Goal: Task Accomplishment & Management: Complete application form

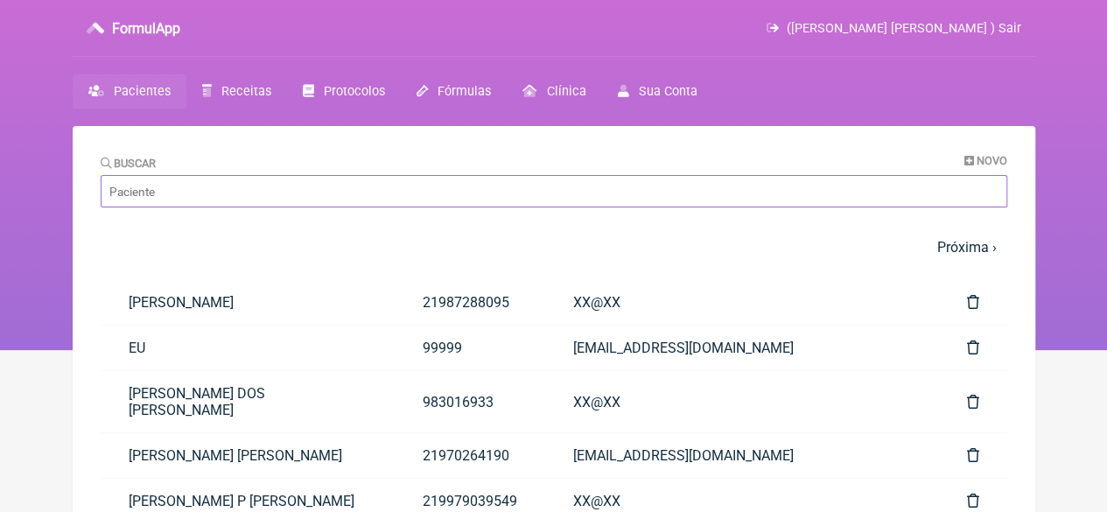
click at [266, 189] on input "Buscar" at bounding box center [554, 191] width 907 height 32
paste input "[PERSON_NAME]"
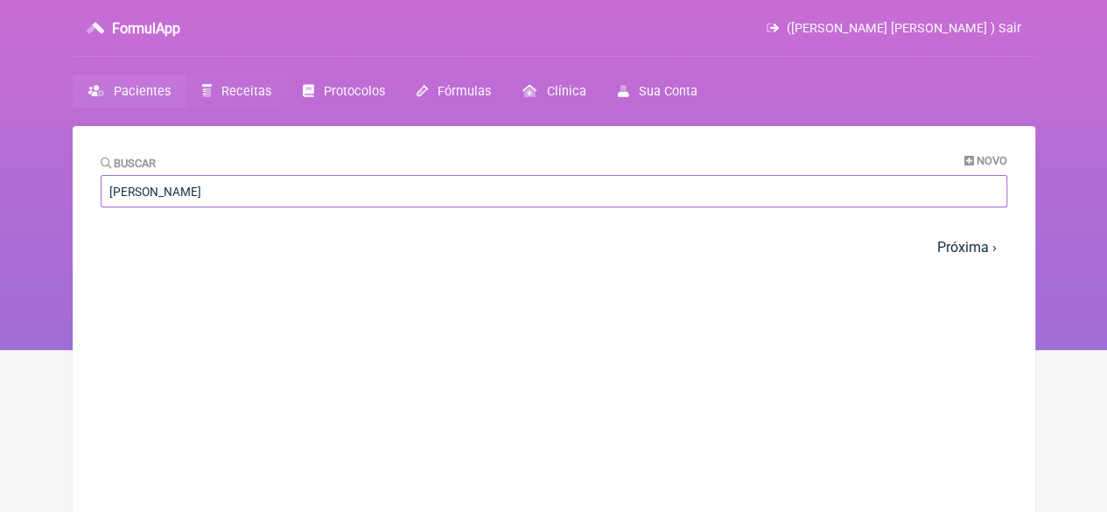
type input "[PERSON_NAME]"
click at [252, 91] on span "Receitas" at bounding box center [246, 91] width 50 height 15
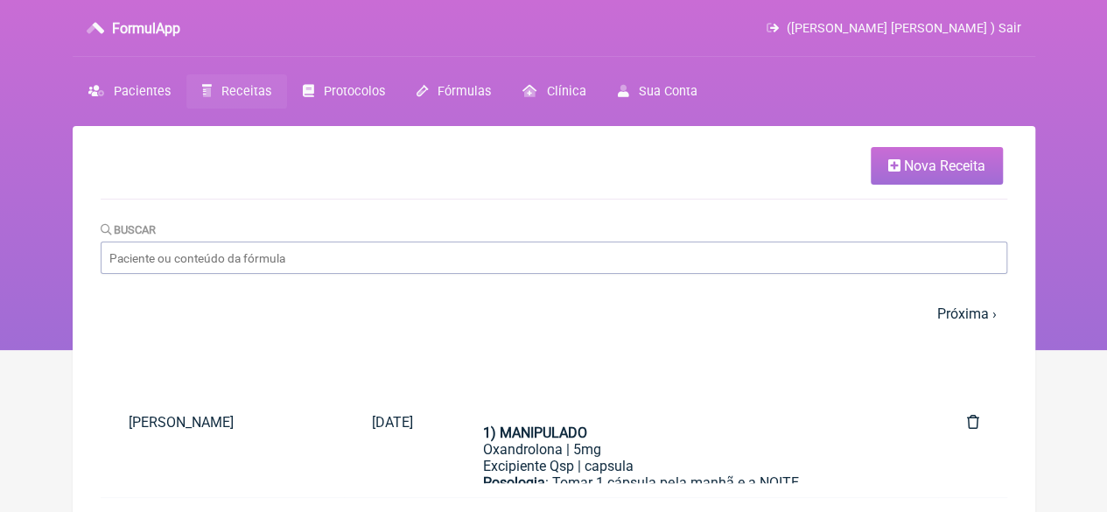
click at [947, 151] on link "Nova Receita" at bounding box center [937, 166] width 132 height 38
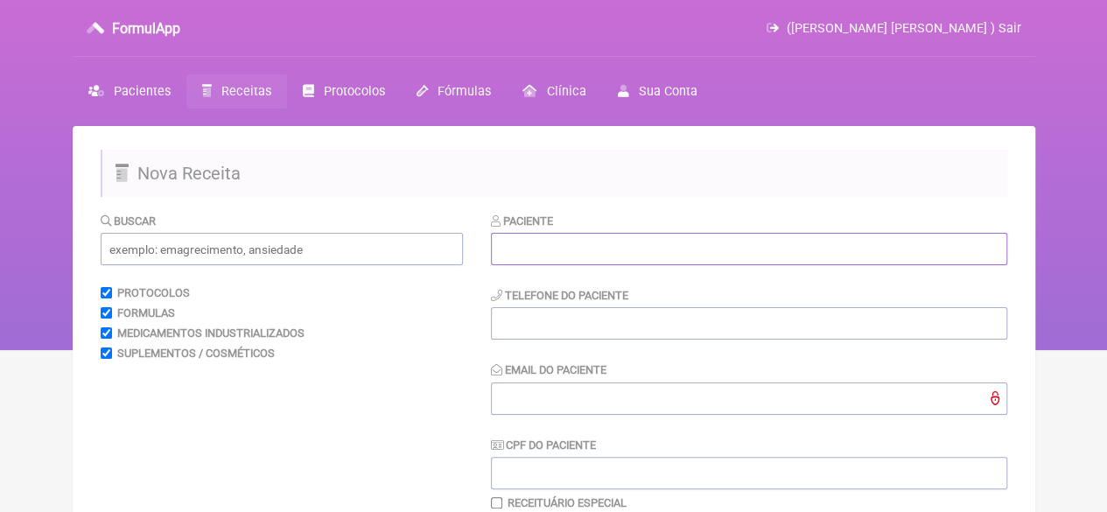
click at [651, 251] on input "text" at bounding box center [749, 249] width 516 height 32
paste input "[PERSON_NAME]"
type input "[PERSON_NAME]"
click at [548, 324] on input "tel" at bounding box center [749, 323] width 516 height 32
type input "21976060689"
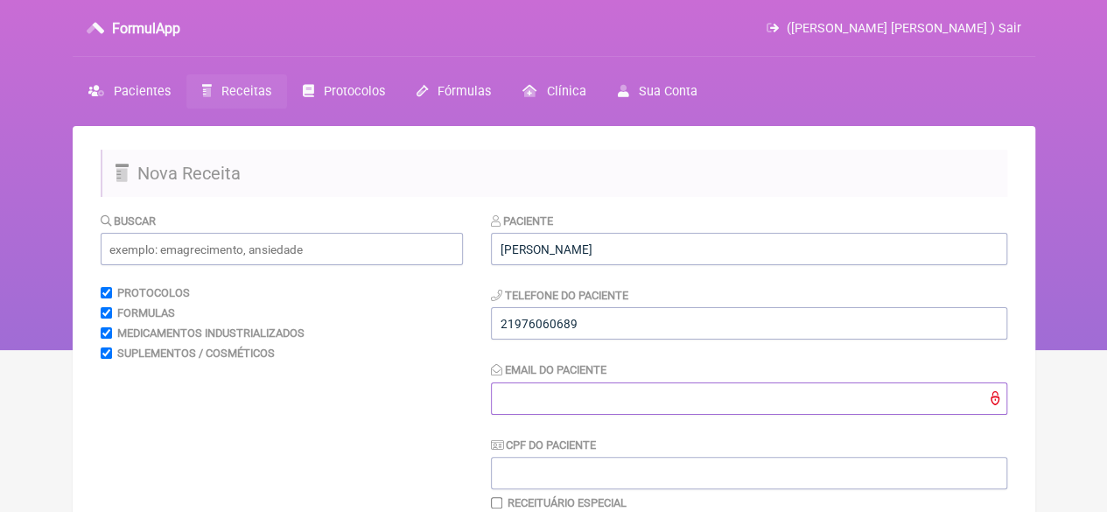
click at [548, 389] on input "Email do Paciente" at bounding box center [749, 398] width 516 height 32
type input "X@X"
click at [277, 253] on input "text" at bounding box center [282, 249] width 362 height 32
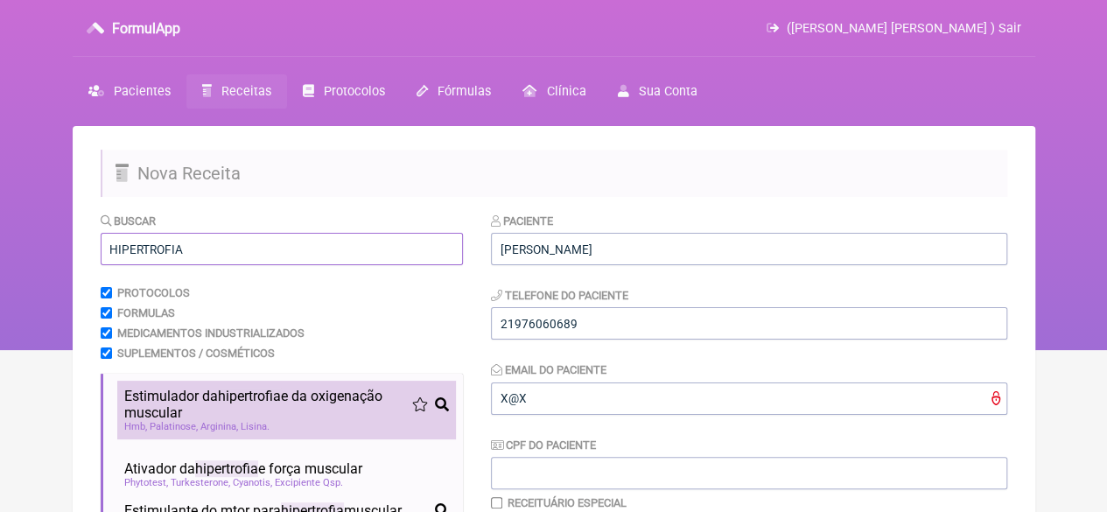
type input "HIPERTROFIA"
click at [213, 428] on span "Arginina" at bounding box center [219, 426] width 38 height 11
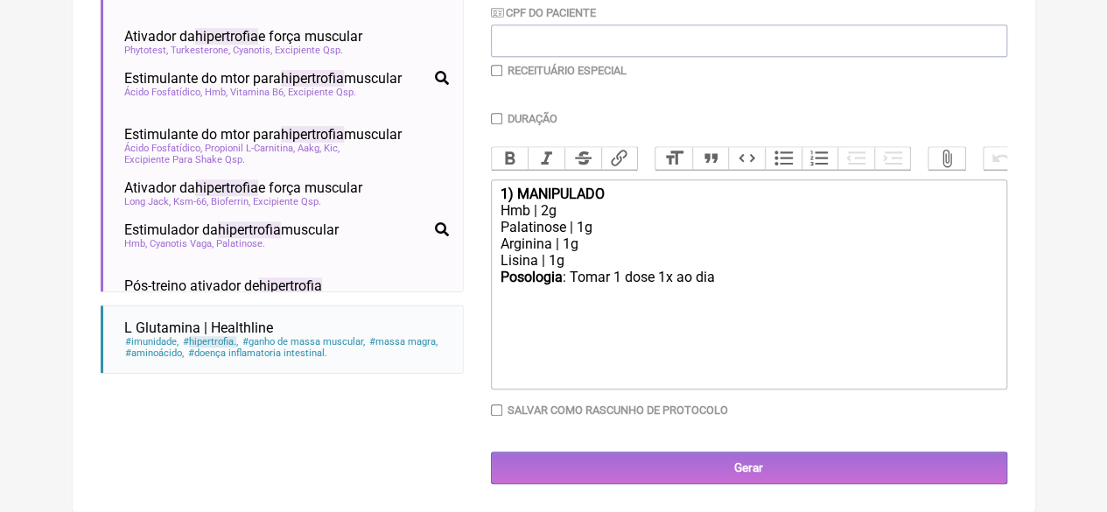
scroll to position [446, 0]
drag, startPoint x: 585, startPoint y: 274, endPoint x: 545, endPoint y: 258, distance: 43.2
click at [545, 258] on trix-editor "1) MANIPULADO Hmb | 2g Palatinose | 1g Arginina | 1g Lisina | 1g Posologia : To…" at bounding box center [749, 284] width 516 height 210
click at [588, 255] on div "Lisina | 1g" at bounding box center [748, 260] width 497 height 17
drag, startPoint x: 579, startPoint y: 258, endPoint x: 495, endPoint y: 246, distance: 84.9
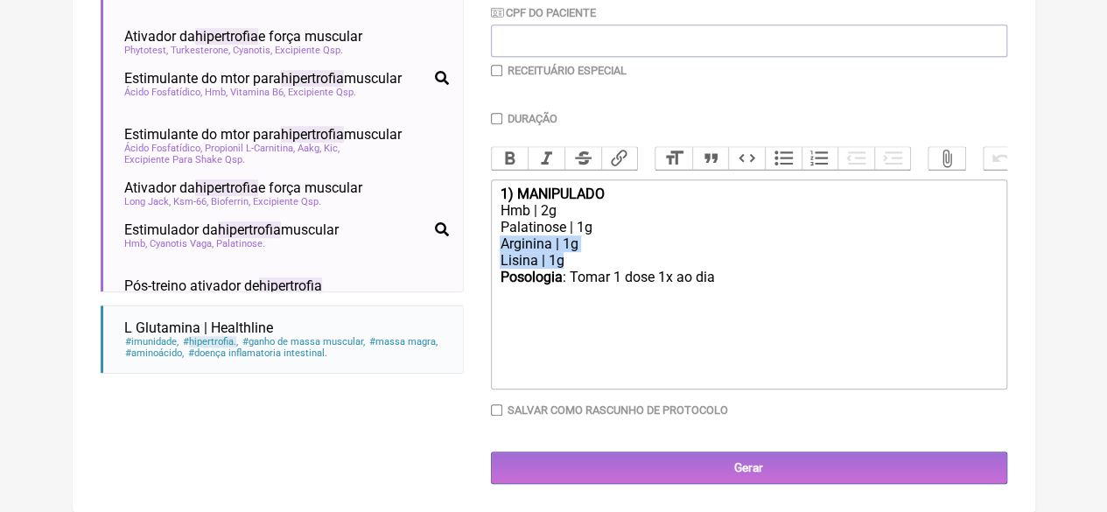
click at [495, 246] on trix-editor "1) MANIPULADO Hmb | 2g Palatinose | 1g Arginina | 1g Lisina | 1g Posologia : To…" at bounding box center [749, 284] width 516 height 210
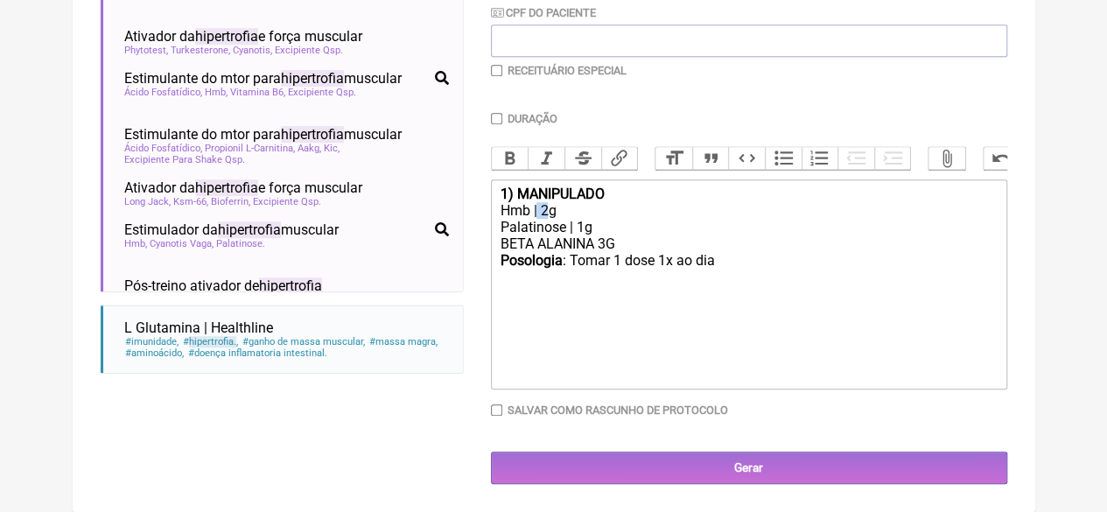
drag, startPoint x: 545, startPoint y: 209, endPoint x: 536, endPoint y: 212, distance: 9.1
click at [536, 212] on div "Hmb | 2g" at bounding box center [748, 210] width 497 height 17
click at [631, 244] on div "BETA ALANINA 3G" at bounding box center [748, 243] width 497 height 17
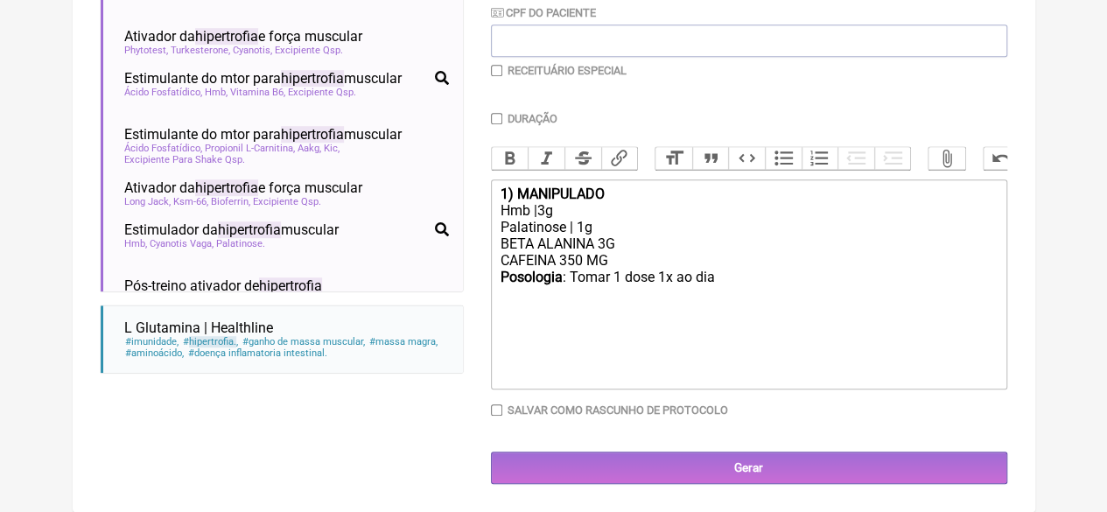
click at [723, 284] on div "Posologia : Tomar 1 dose 1x ao dia ㅤ" at bounding box center [748, 286] width 497 height 35
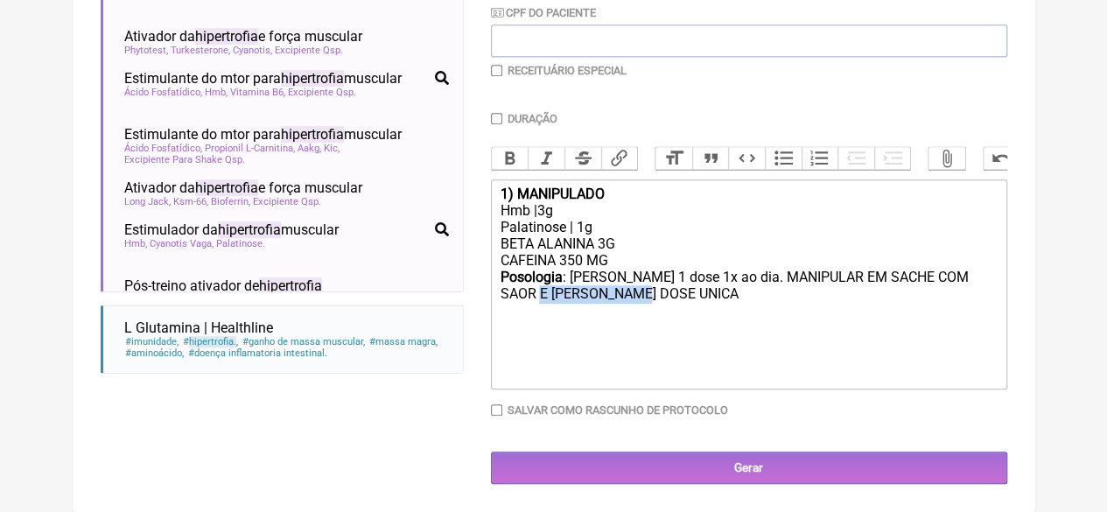
drag, startPoint x: 660, startPoint y: 295, endPoint x: 598, endPoint y: 284, distance: 63.2
click at [555, 300] on div "Posologia : Tomar 1 dose 1x ao dia. MANIPULAR EM SACHE COM SAOR E TOMAR EM DOSE…" at bounding box center [748, 295] width 497 height 52
type trix-editor "<div><strong>1) MANIPULADO</strong></div><div>Hmb |3g</div><div>Palatinose | 1g…"
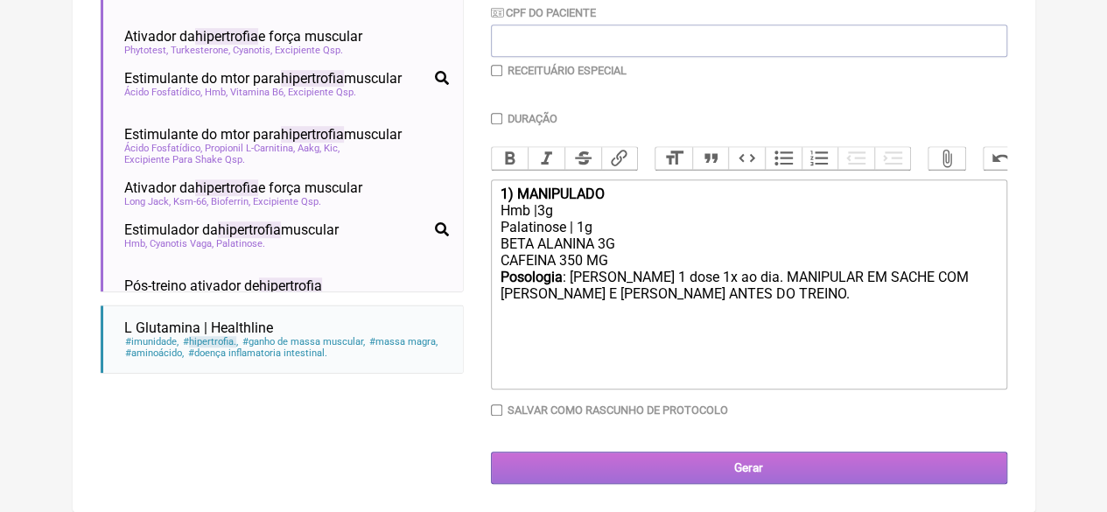
click at [692, 459] on input "Gerar" at bounding box center [749, 468] width 516 height 32
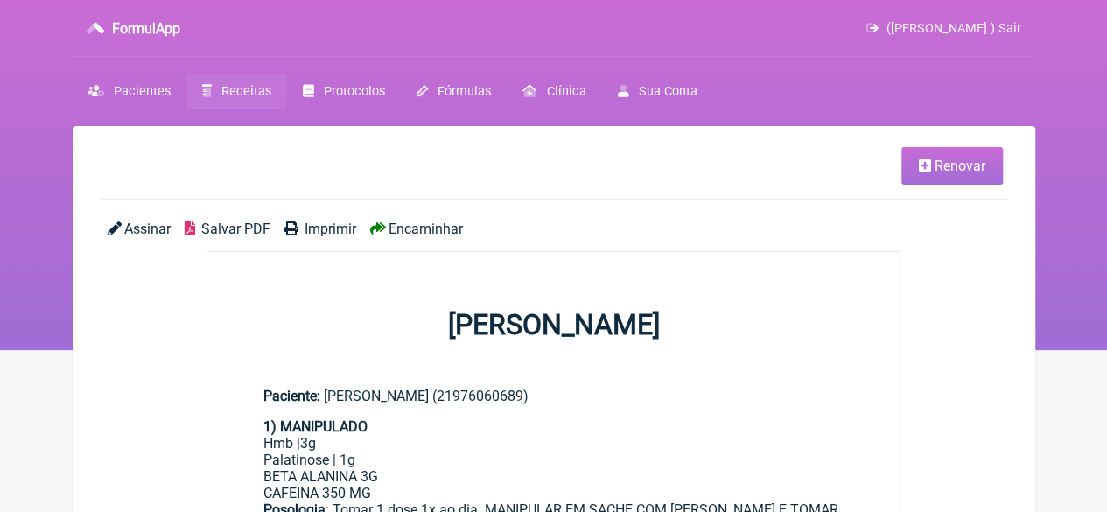
click at [325, 230] on span "Imprimir" at bounding box center [331, 229] width 52 height 17
click at [234, 88] on span "Receitas" at bounding box center [246, 91] width 50 height 15
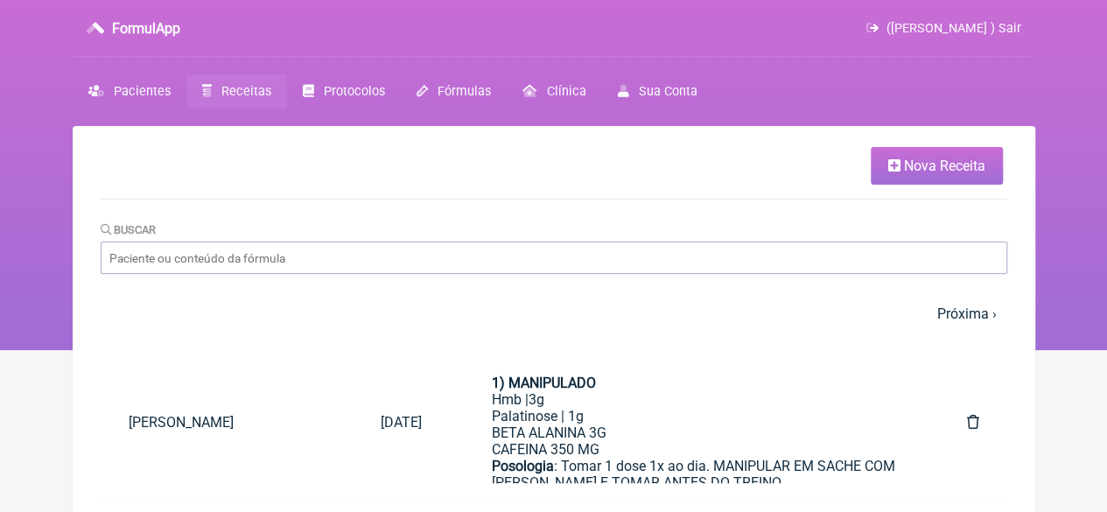
click at [912, 172] on span "Nova Receita" at bounding box center [944, 166] width 81 height 17
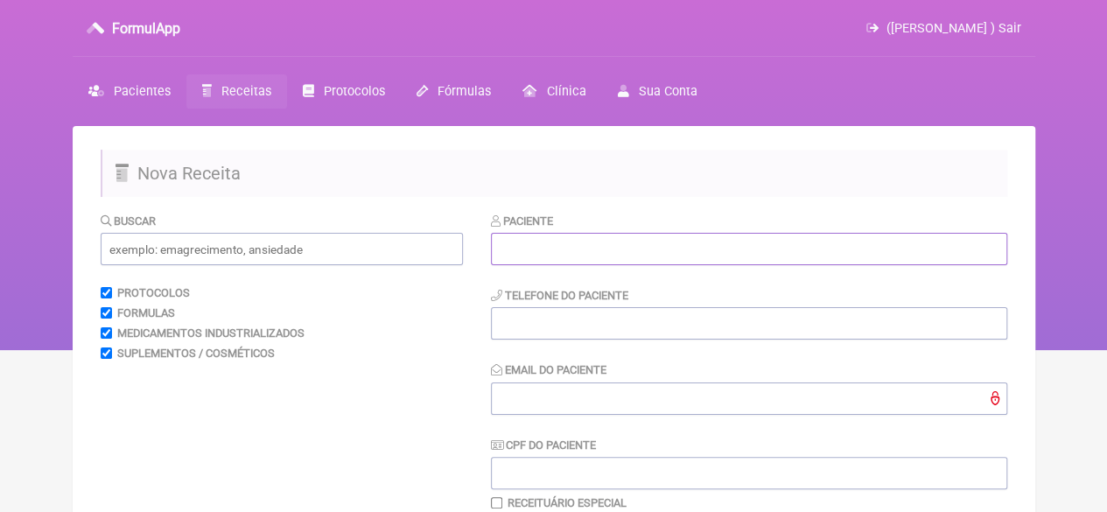
click at [574, 241] on input "text" at bounding box center [749, 249] width 516 height 32
paste input "MARCELA DOS SANTOS DE ABREU"
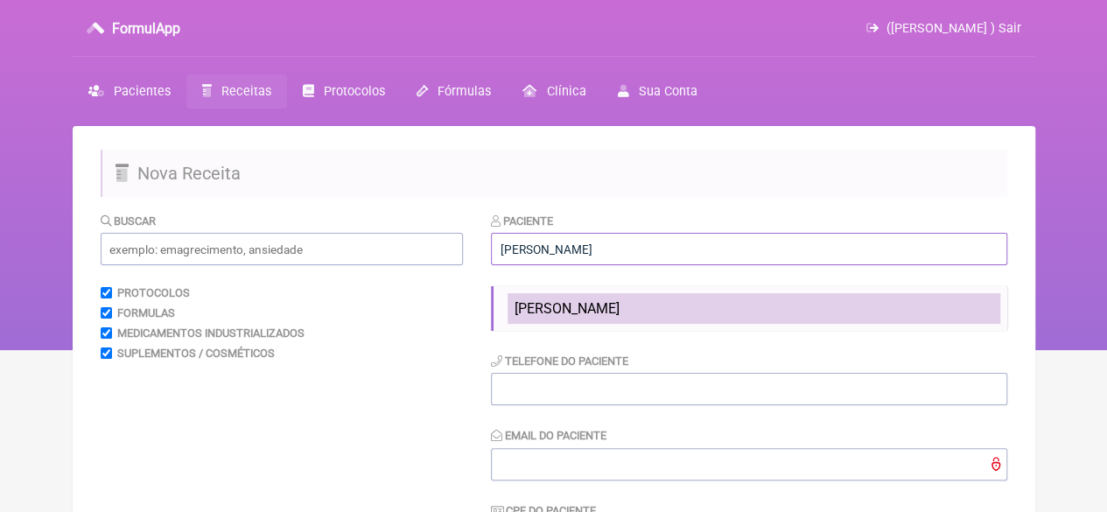
type input "MARCELA DOS SANTOS DE ABREU"
click at [558, 305] on span "MARCELA DOS SANTOS DE ABREU" at bounding box center [567, 308] width 105 height 17
type input "21970174628"
type input "X@x"
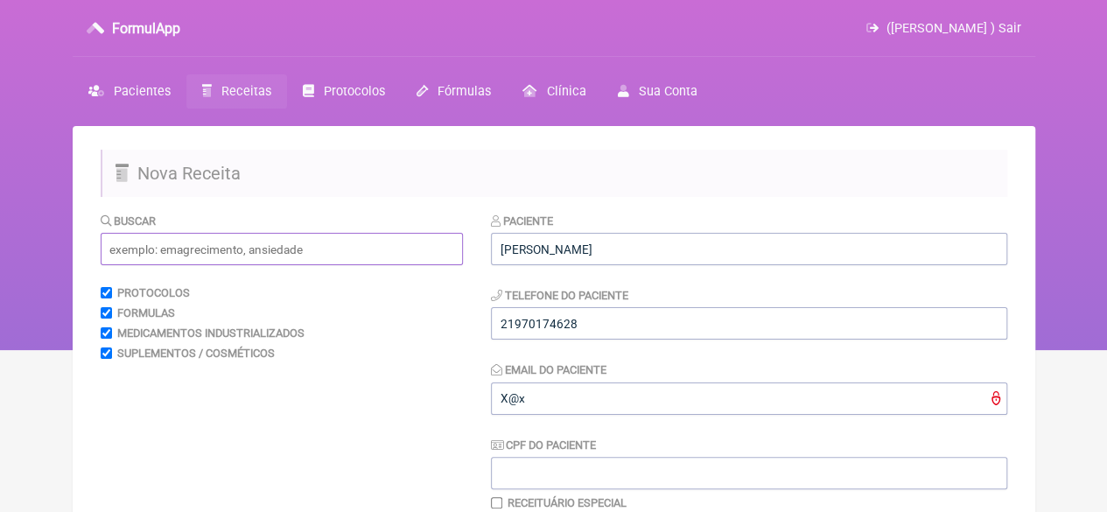
click at [347, 253] on input "text" at bounding box center [282, 249] width 362 height 32
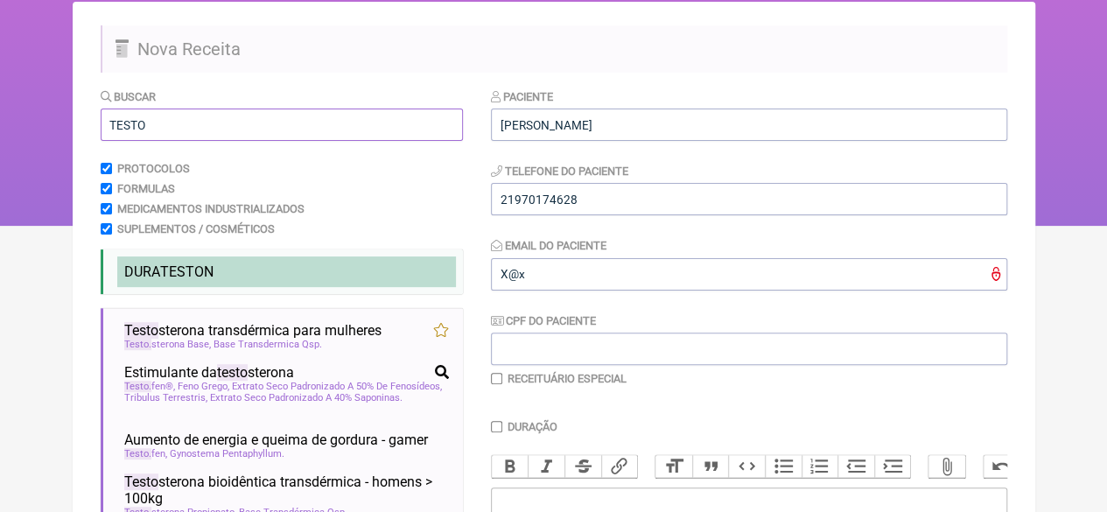
scroll to position [175, 0]
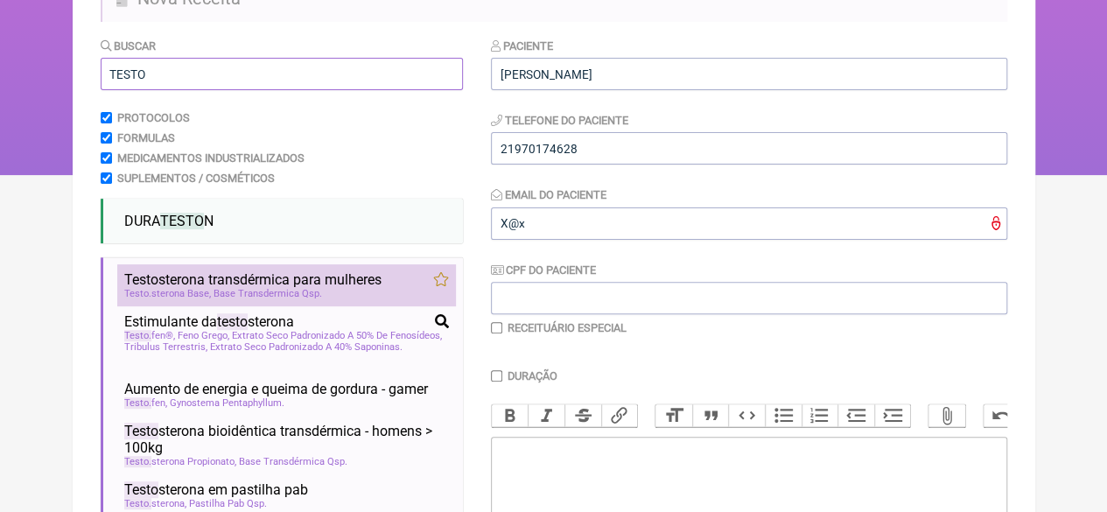
type input "TESTO"
click at [288, 284] on span "Testo sterona transdérmica para mulheres" at bounding box center [252, 279] width 257 height 17
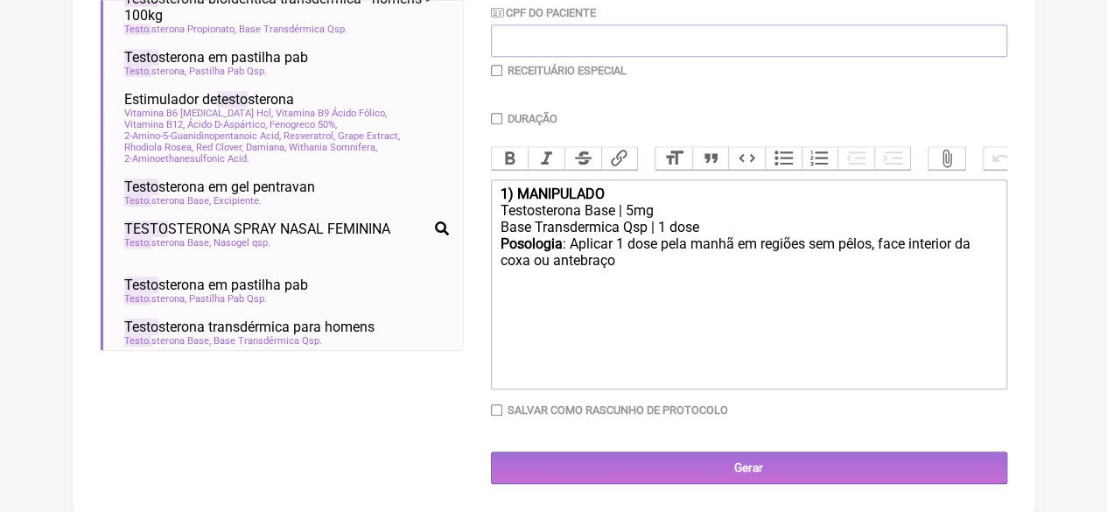
scroll to position [438, 0]
drag, startPoint x: 646, startPoint y: 237, endPoint x: 623, endPoint y: 237, distance: 22.8
click at [623, 235] on div "Base Transdermica Qsp | 1 dose" at bounding box center [748, 227] width 497 height 17
type trix-editor "<div><strong>1) MANIPULADO</strong></div><div>Testosterona Base | 5mg</div><div…"
click at [492, 113] on input "Duração" at bounding box center [496, 118] width 11 height 11
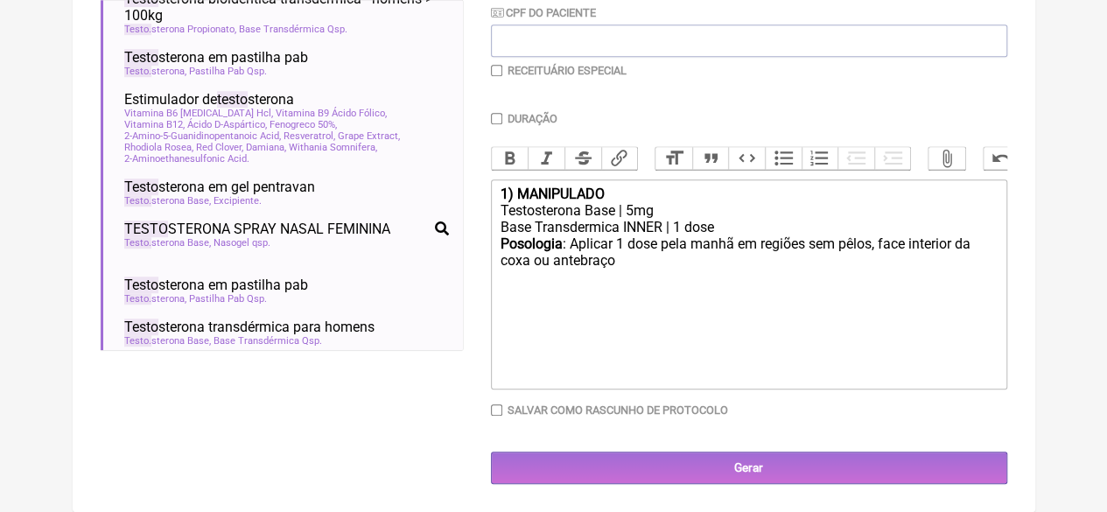
checkbox input "true"
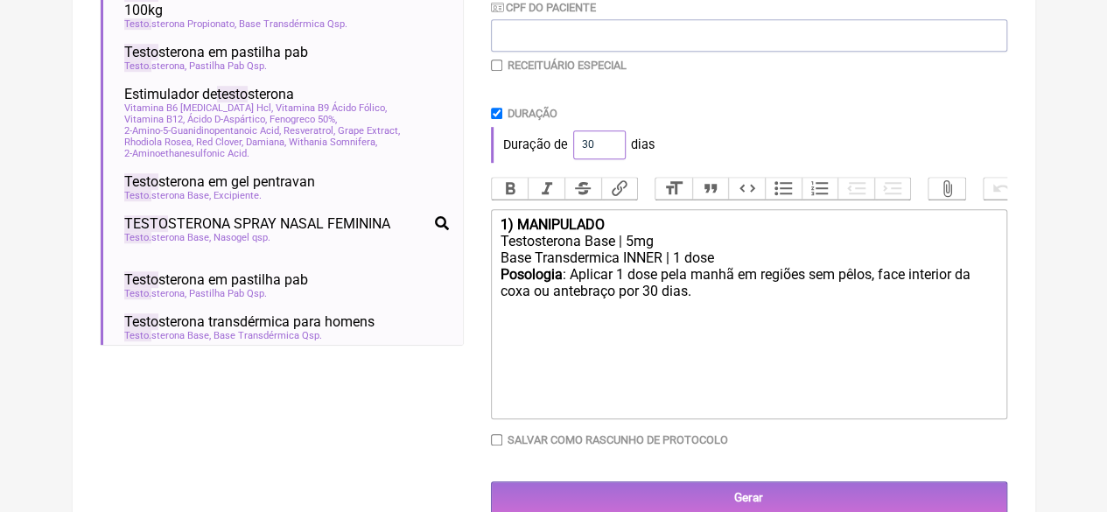
drag, startPoint x: 592, startPoint y: 144, endPoint x: 539, endPoint y: 161, distance: 56.2
click at [540, 158] on div "Duração de 30 dias" at bounding box center [749, 144] width 516 height 35
type input "60"
click at [716, 149] on div "Duração de 60 dias" at bounding box center [749, 144] width 516 height 35
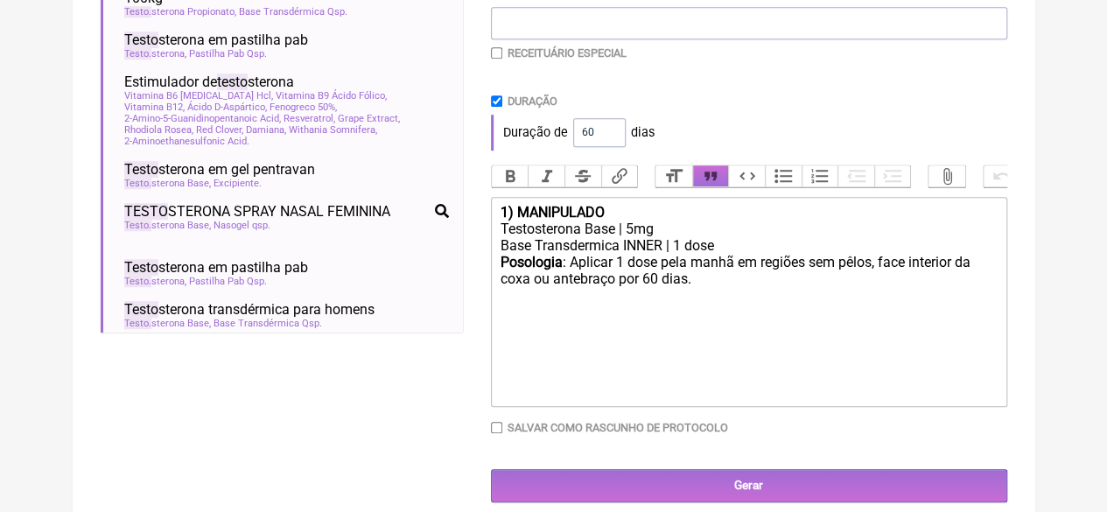
scroll to position [482, 0]
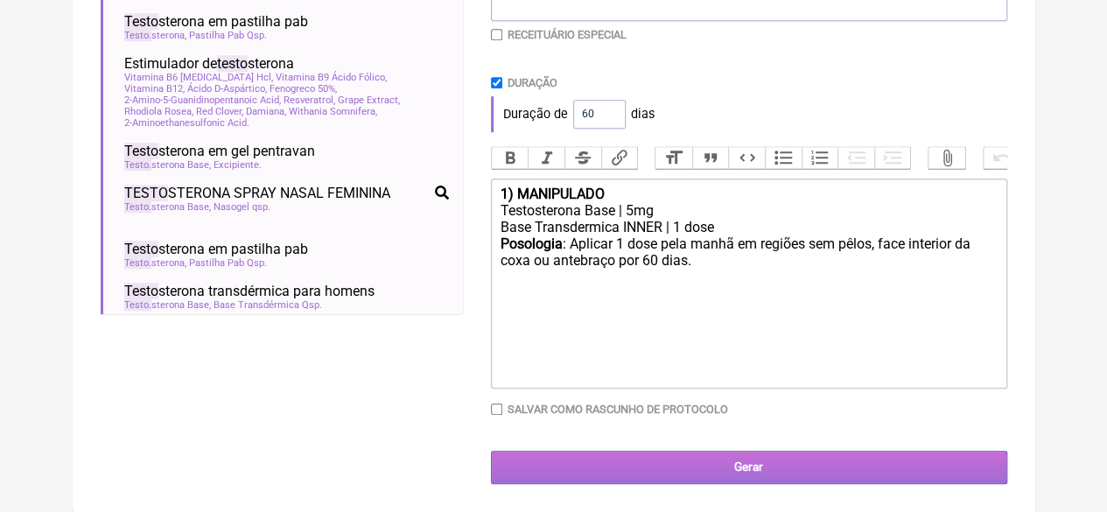
click at [736, 461] on input "Gerar" at bounding box center [749, 467] width 516 height 32
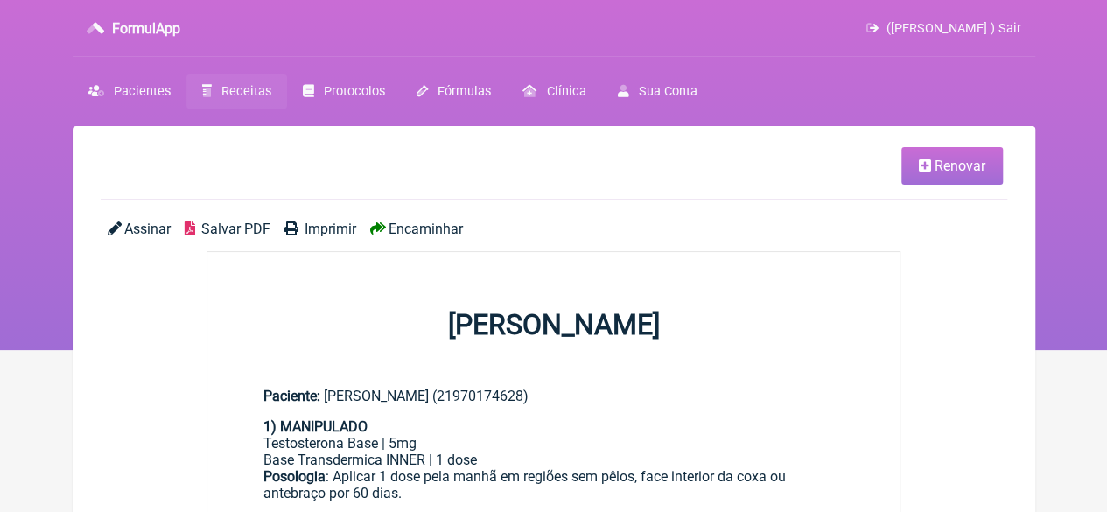
click at [333, 226] on span "Imprimir" at bounding box center [331, 229] width 52 height 17
click at [915, 162] on link "Renovar" at bounding box center [952, 166] width 102 height 38
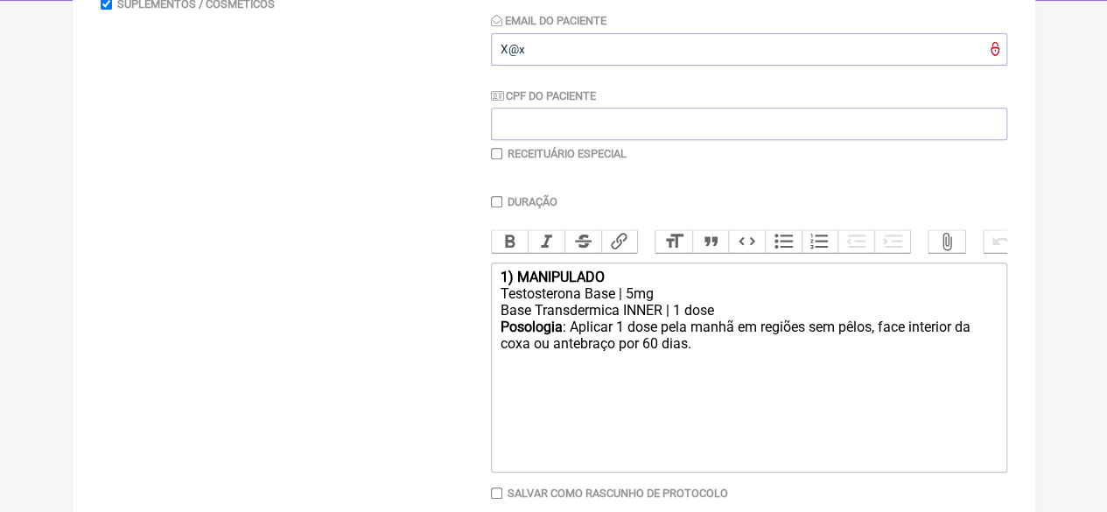
scroll to position [350, 0]
click at [495, 153] on input "checkbox" at bounding box center [496, 152] width 11 height 11
checkbox input "true"
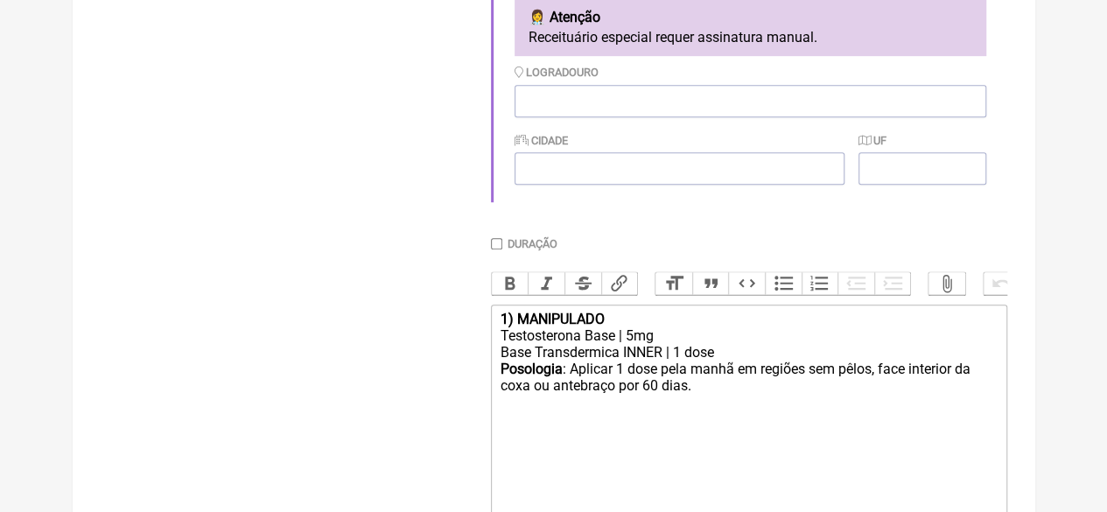
scroll to position [670, 0]
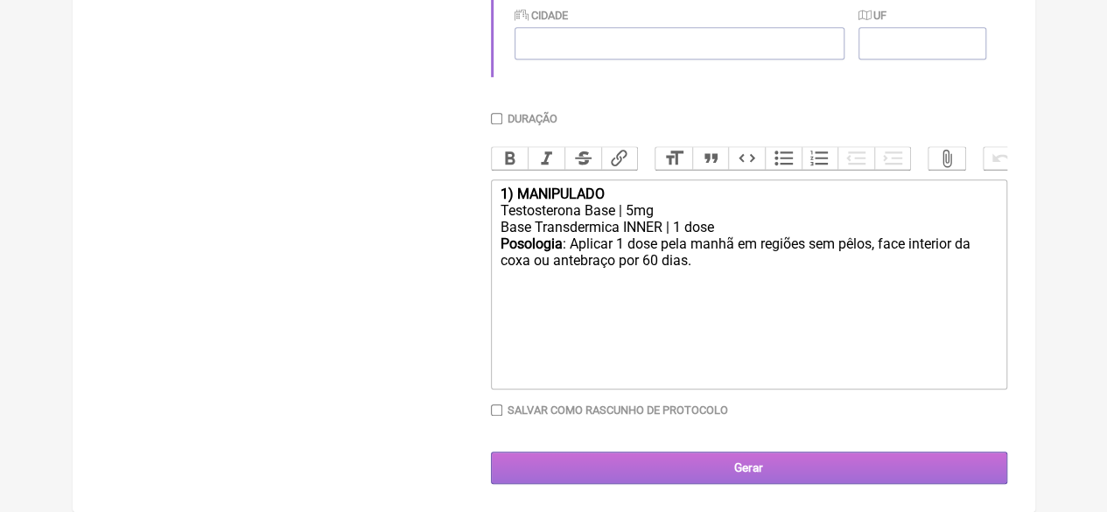
click at [713, 459] on input "Gerar" at bounding box center [749, 468] width 516 height 32
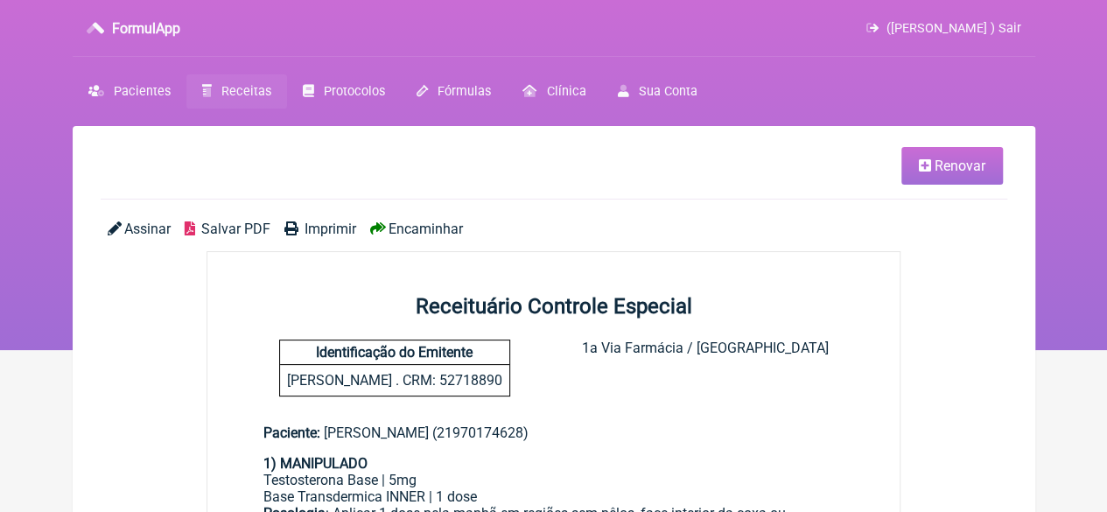
click at [333, 228] on span "Imprimir" at bounding box center [331, 229] width 52 height 17
